Goal: Entertainment & Leisure: Consume media (video, audio)

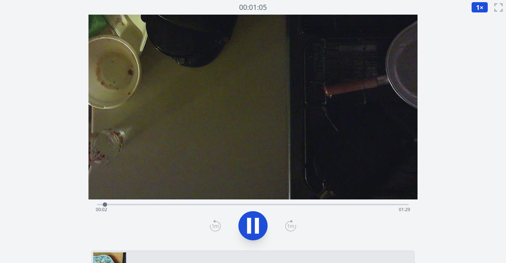
click at [252, 226] on icon at bounding box center [253, 226] width 20 height 20
click at [213, 206] on div "Time elapsed: 00:04 Time remaining: 01:27" at bounding box center [253, 210] width 315 height 12
click at [226, 205] on div "Time elapsed: 00:34 Time remaining: 00:56" at bounding box center [253, 210] width 315 height 12
click at [252, 202] on div "Time elapsed: 00:37 Time remaining: 00:53" at bounding box center [253, 204] width 312 height 9
click at [281, 203] on div "Time elapsed: 00:45 Time remaining: 00:45" at bounding box center [253, 204] width 312 height 9
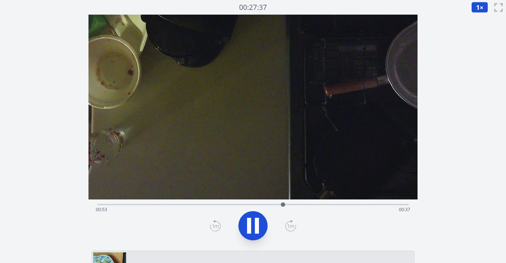
click at [300, 205] on div "Time elapsed: 00:53 Time remaining: 00:37" at bounding box center [253, 210] width 315 height 12
click at [325, 205] on div "Time elapsed: 00:59 Time remaining: 00:31" at bounding box center [253, 210] width 315 height 12
click at [359, 205] on div "Time elapsed: 01:06 Time remaining: 00:24" at bounding box center [253, 210] width 315 height 12
click at [349, 206] on div "Time elapsed: 01:17 Time remaining: 00:13" at bounding box center [253, 210] width 315 height 12
click at [331, 205] on div "Time elapsed: 01:30 Time remaining: 00:00" at bounding box center [253, 210] width 315 height 12
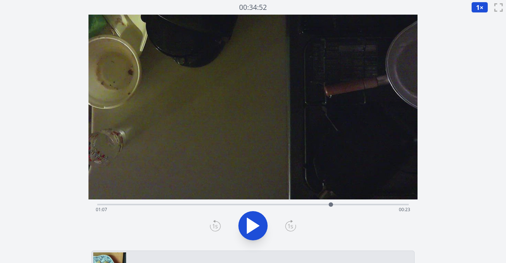
click at [350, 207] on div "Time elapsed: 01:07 Time remaining: 00:23" at bounding box center [253, 210] width 315 height 12
click at [375, 203] on div "Time elapsed: 01:12 Time remaining: 00:18" at bounding box center [253, 204] width 312 height 9
click at [368, 204] on div "Time elapsed: 01:20 Time remaining: 00:10" at bounding box center [253, 210] width 315 height 12
click at [357, 205] on div "Time elapsed: 01:18 Time remaining: 00:12" at bounding box center [253, 210] width 315 height 12
click at [351, 205] on div "Time elapsed: 01:15 Time remaining: 00:15" at bounding box center [253, 210] width 315 height 12
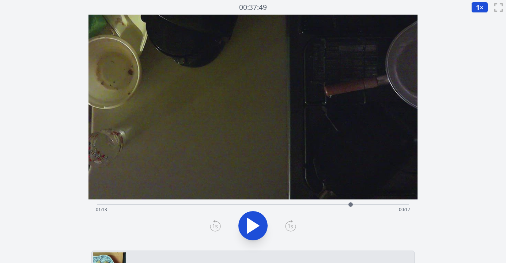
click at [249, 225] on icon at bounding box center [253, 225] width 12 height 15
click at [250, 225] on icon at bounding box center [249, 226] width 4 height 16
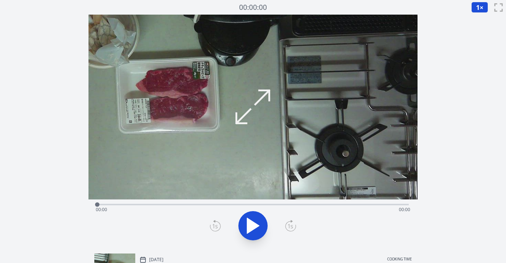
scroll to position [4, 0]
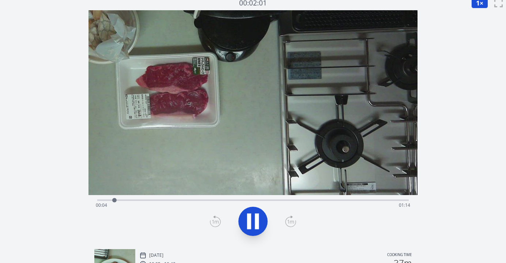
click at [190, 200] on div "Time elapsed: 00:04 Time remaining: 01:14" at bounding box center [253, 206] width 315 height 12
click at [208, 202] on div "Time elapsed: 00:24 Time remaining: 00:54" at bounding box center [253, 206] width 315 height 12
click at [234, 201] on div "Time elapsed: 00:28 Time remaining: 00:50" at bounding box center [253, 206] width 315 height 12
click at [264, 200] on div "Time elapsed: 00:36 Time remaining: 00:42" at bounding box center [253, 206] width 315 height 12
click at [281, 200] on div "Time elapsed: 00:42 Time remaining: 00:36" at bounding box center [253, 206] width 315 height 12
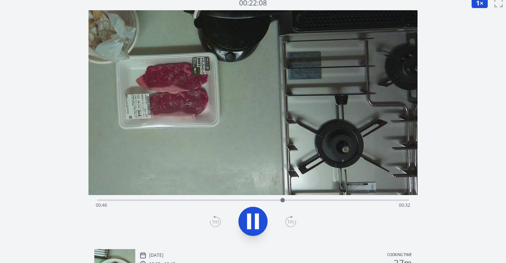
click at [292, 201] on div "Time elapsed: 00:46 Time remaining: 00:32" at bounding box center [253, 206] width 315 height 12
click at [308, 201] on div at bounding box center [302, 200] width 11 height 11
click at [322, 201] on div "Time elapsed: 00:53 Time remaining: 00:25" at bounding box center [253, 206] width 315 height 12
click at [338, 201] on div at bounding box center [333, 200] width 11 height 11
click at [353, 198] on div "Time elapsed: 01:00 Time remaining: 00:18" at bounding box center [253, 199] width 312 height 9
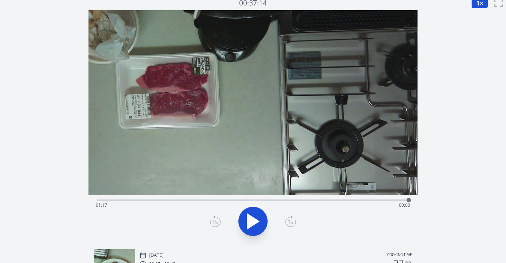
click at [335, 200] on div "Time elapsed: 01:17 Time remaining: 00:00" at bounding box center [253, 206] width 315 height 12
click at [350, 200] on div "Time elapsed: 00:59 Time remaining: 00:19" at bounding box center [253, 206] width 315 height 12
click at [369, 200] on div "Time elapsed: 01:03 Time remaining: 00:15" at bounding box center [253, 206] width 315 height 12
click at [363, 202] on div "Time elapsed: 01:07 Time remaining: 00:10" at bounding box center [253, 206] width 315 height 12
click at [369, 201] on div "Time elapsed: 01:06 Time remaining: 00:12" at bounding box center [253, 206] width 315 height 12
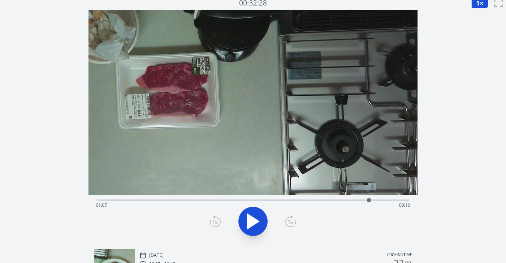
click at [364, 202] on div at bounding box center [369, 200] width 11 height 11
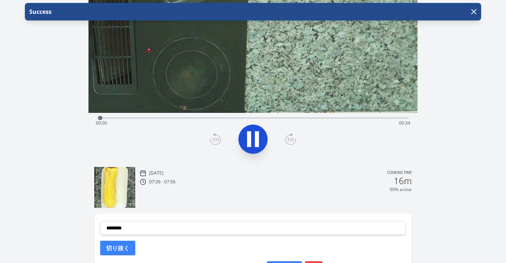
scroll to position [95, 0]
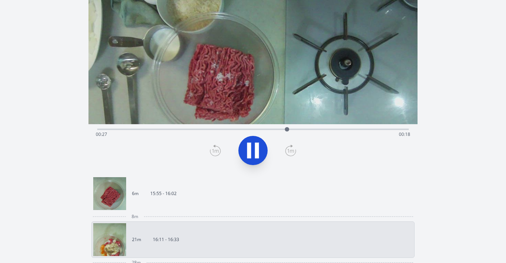
scroll to position [80, 0]
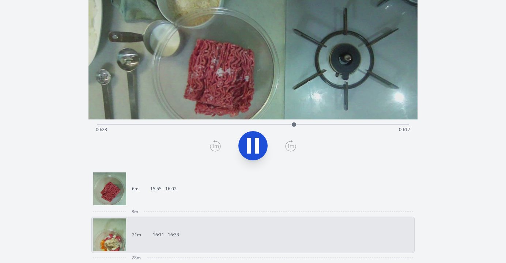
click at [191, 228] on link "21m 16:11 - 16:33" at bounding box center [250, 235] width 314 height 33
click at [204, 228] on link "21m 16:11 - 16:33" at bounding box center [250, 235] width 314 height 33
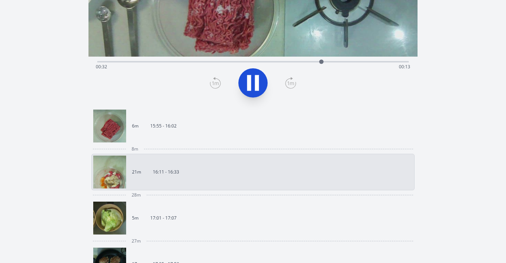
scroll to position [152, 0]
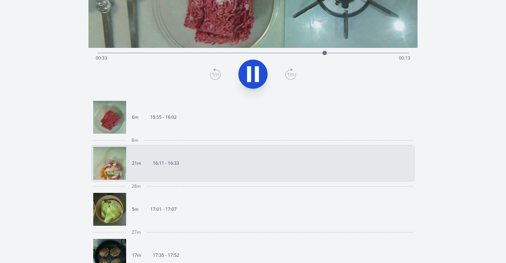
click at [188, 207] on link "5m 17:01 - 17:07" at bounding box center [250, 209] width 314 height 33
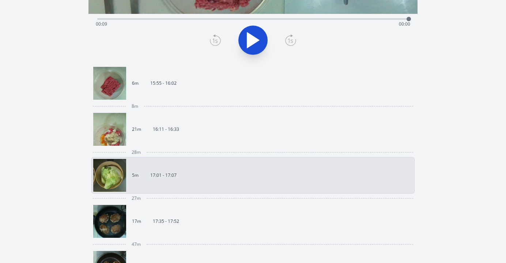
scroll to position [187, 0]
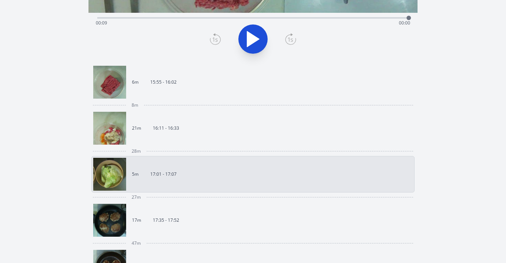
click at [207, 220] on link "17m 17:35 - 17:52" at bounding box center [250, 220] width 314 height 33
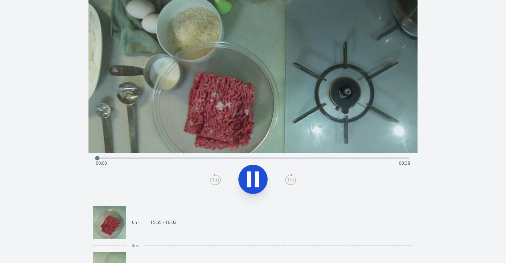
scroll to position [45, 0]
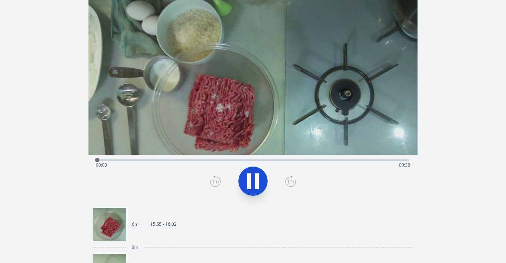
click at [451, 125] on div "Discard Recording? You will not be able to recover this once discarded. Cancel …" at bounding box center [253, 265] width 506 height 621
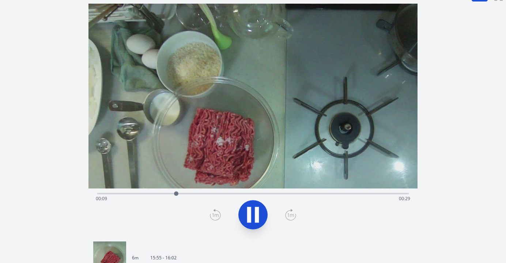
scroll to position [0, 0]
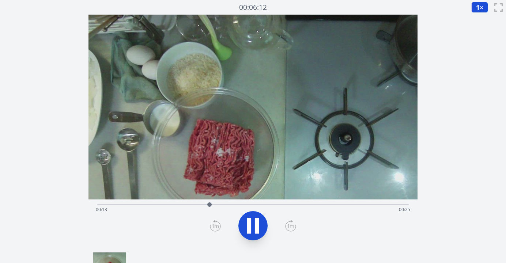
click at [192, 206] on div "Time elapsed: 00:13 Time remaining: 00:25" at bounding box center [253, 210] width 315 height 12
click at [181, 205] on div "Time elapsed: 00:12 Time remaining: 00:26" at bounding box center [253, 210] width 315 height 12
click at [175, 205] on div "Time elapsed: 00:10 Time remaining: 00:27" at bounding box center [253, 210] width 315 height 12
